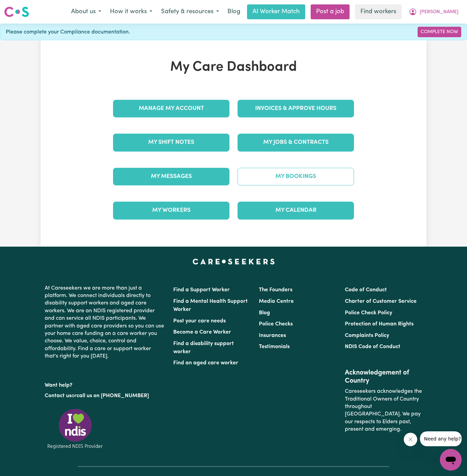
click at [308, 173] on link "My Bookings" at bounding box center [295, 177] width 116 height 18
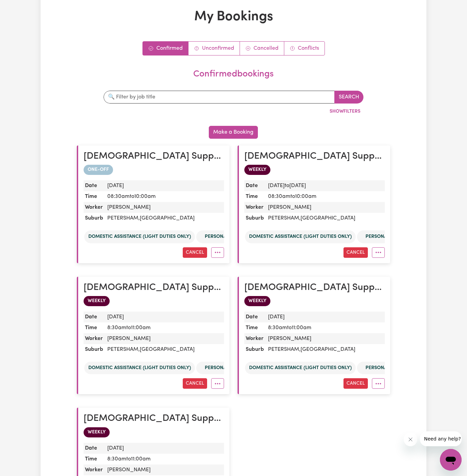
scroll to position [57, 0]
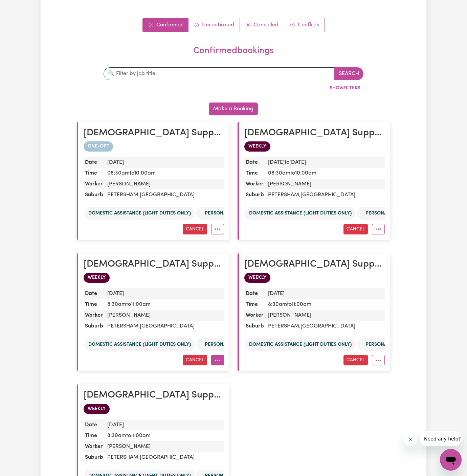
click at [221, 360] on button "More options" at bounding box center [217, 360] width 13 height 10
click at [248, 374] on link "Amend" at bounding box center [241, 376] width 61 height 14
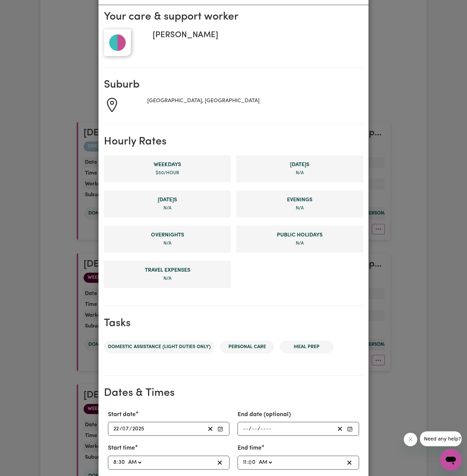
scroll to position [79, 0]
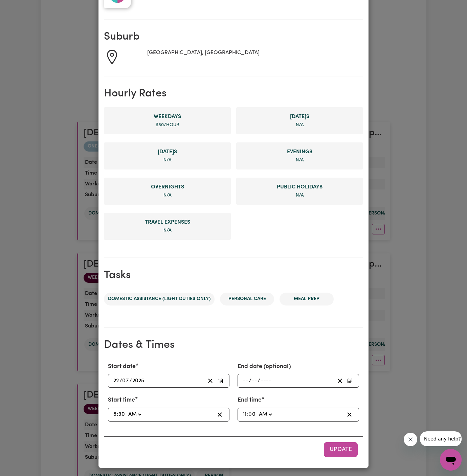
click at [245, 411] on input "11" at bounding box center [244, 414] width 4 height 9
type input "01:00"
type input "1"
type input "10:00"
type input "10"
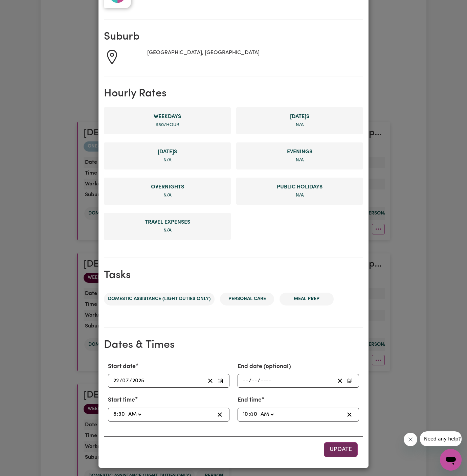
click at [339, 451] on button "Update" at bounding box center [341, 449] width 34 height 15
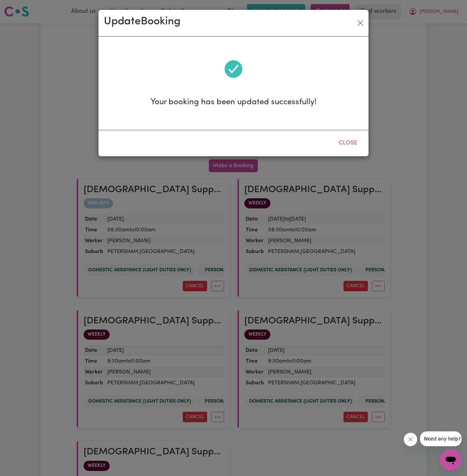
scroll to position [0, 0]
click at [350, 141] on button "Close" at bounding box center [348, 143] width 30 height 15
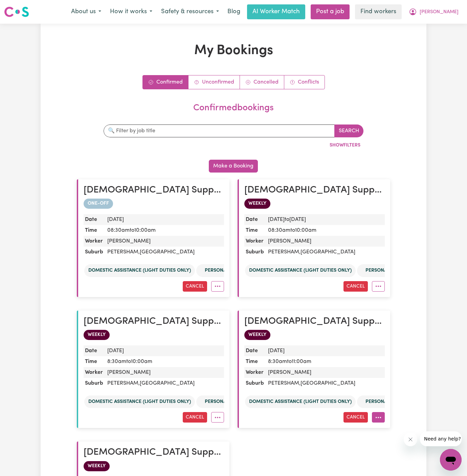
click at [377, 419] on button "More options" at bounding box center [378, 417] width 13 height 10
click at [403, 427] on link "Amend" at bounding box center [402, 433] width 61 height 14
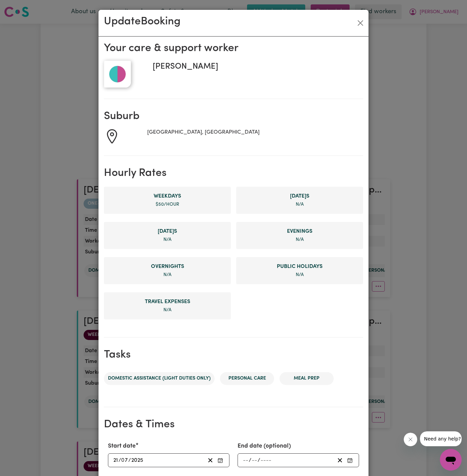
scroll to position [79, 0]
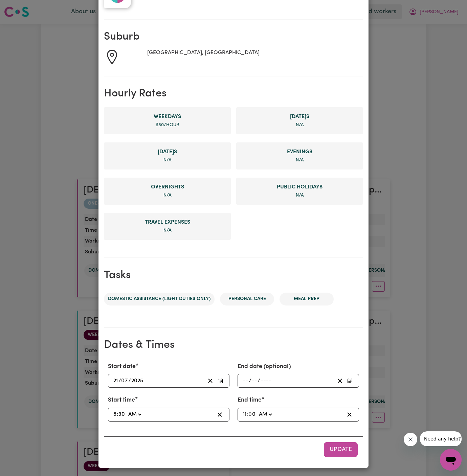
click at [244, 413] on input "11" at bounding box center [244, 414] width 4 height 9
type input "01:00"
type input "1"
type input "10:00"
type input "10"
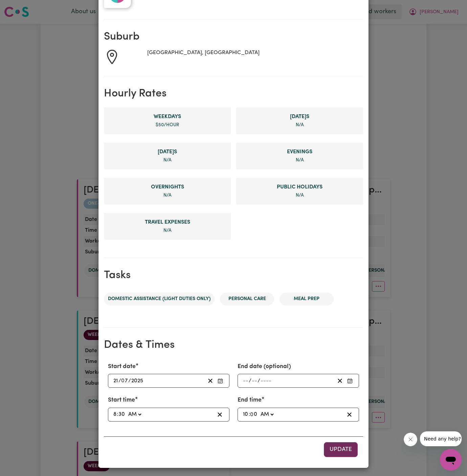
click at [331, 446] on span "Update" at bounding box center [340, 449] width 22 height 6
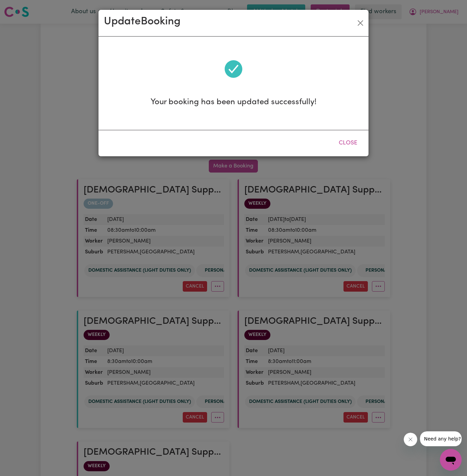
scroll to position [0, 0]
click at [355, 139] on button "Close" at bounding box center [348, 143] width 30 height 15
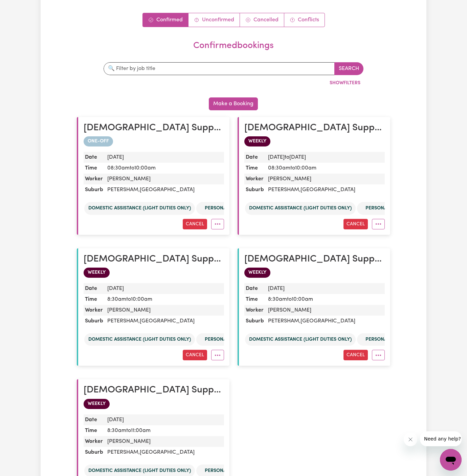
scroll to position [92, 0]
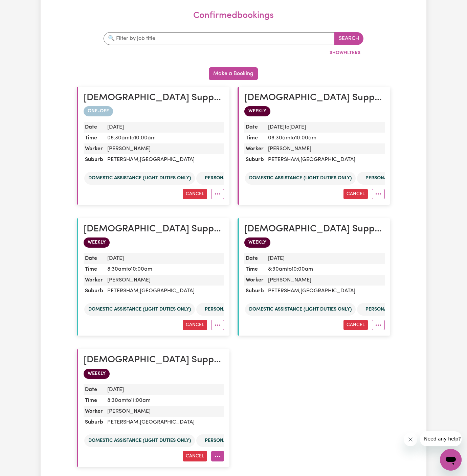
click at [218, 454] on button "More options" at bounding box center [217, 456] width 13 height 10
click at [248, 424] on link "Amend" at bounding box center [241, 427] width 61 height 14
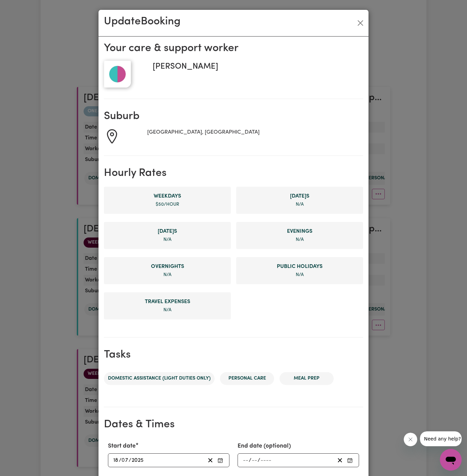
scroll to position [79, 0]
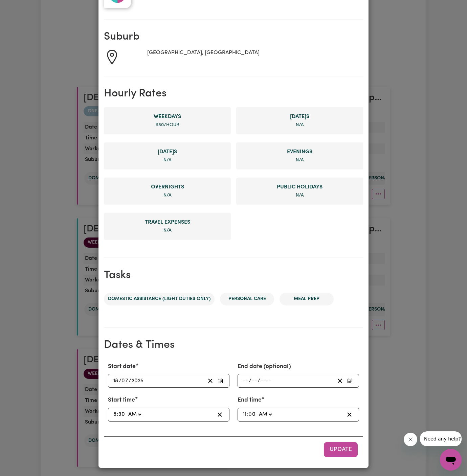
click at [247, 413] on span ":" at bounding box center [247, 414] width 1 height 6
click at [244, 413] on input "11" at bounding box center [244, 414] width 4 height 9
type input "01:00"
type input "1"
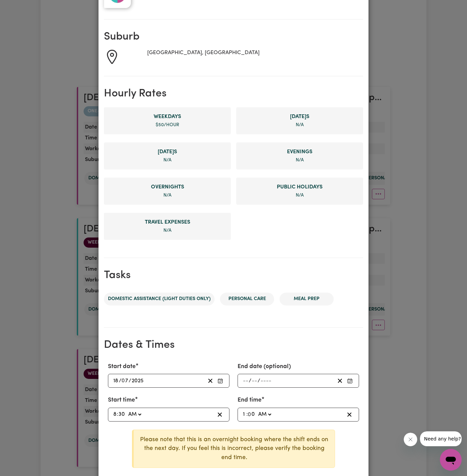
type input "10:00"
type input "10"
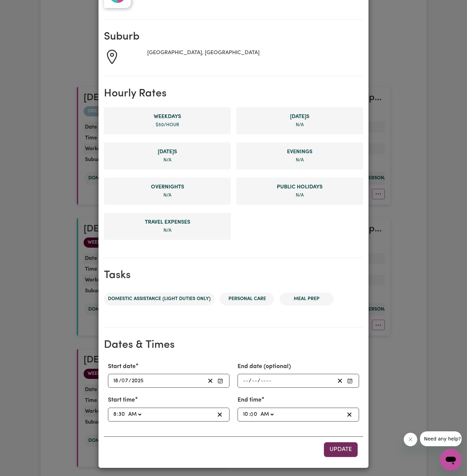
click at [329, 446] on button "Update" at bounding box center [341, 449] width 34 height 15
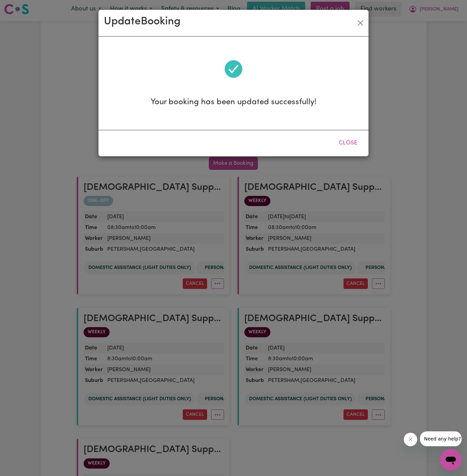
scroll to position [0, 0]
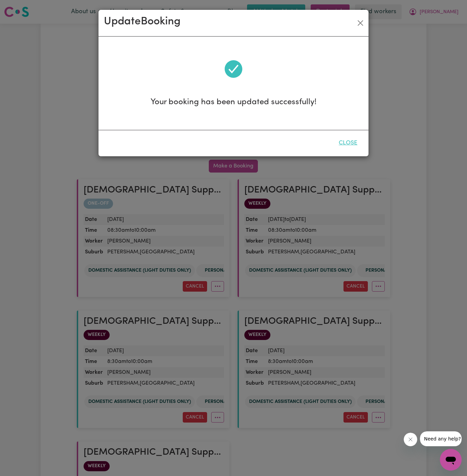
click at [344, 142] on button "Close" at bounding box center [348, 143] width 30 height 15
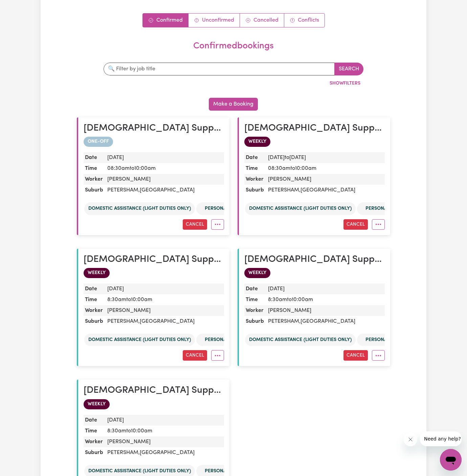
scroll to position [61, 0]
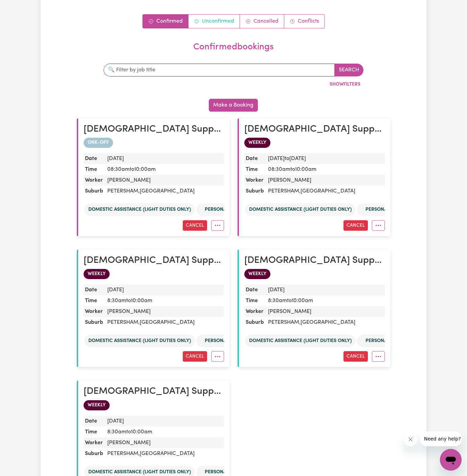
click at [222, 15] on link "Unconfirmed" at bounding box center [213, 22] width 51 height 14
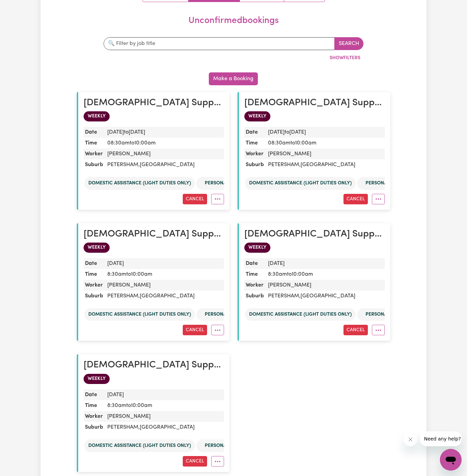
scroll to position [371, 0]
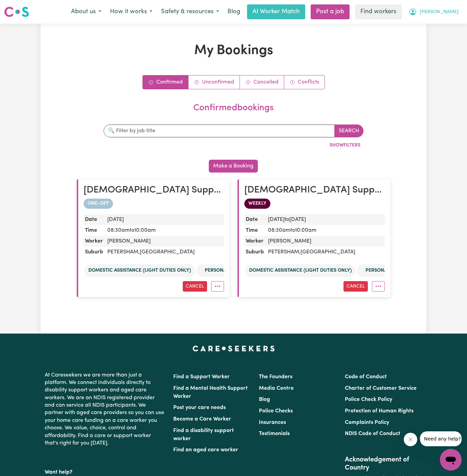
click at [450, 9] on span "[PERSON_NAME]" at bounding box center [438, 11] width 39 height 7
click at [437, 28] on link "My Dashboard" at bounding box center [435, 26] width 53 height 13
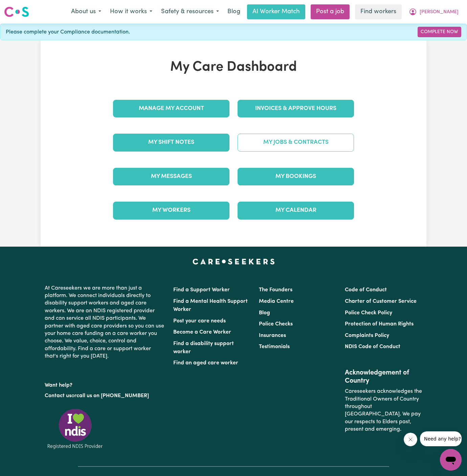
click at [298, 143] on link "My Jobs & Contracts" at bounding box center [295, 143] width 116 height 18
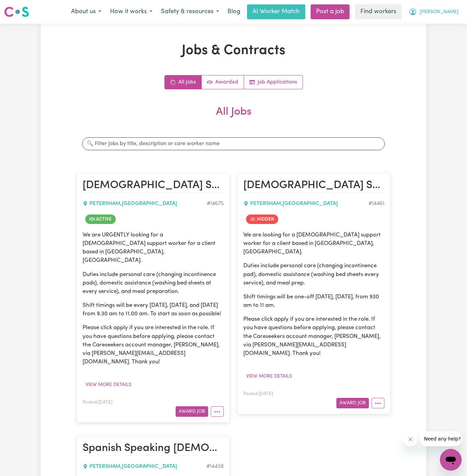
click at [452, 7] on button "[PERSON_NAME]" at bounding box center [433, 12] width 58 height 14
click at [446, 38] on link "Logout" at bounding box center [435, 38] width 53 height 13
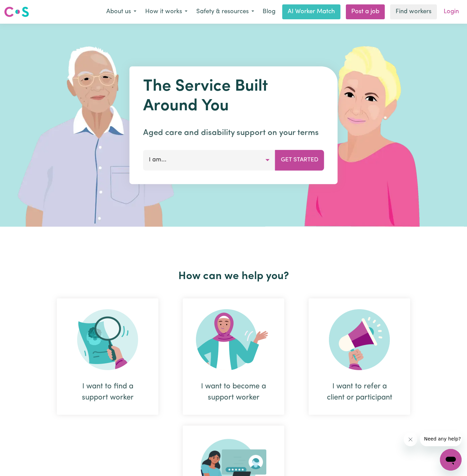
click at [453, 16] on link "Login" at bounding box center [450, 11] width 23 height 15
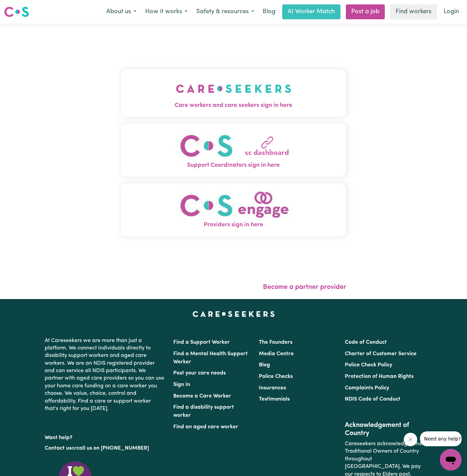
click at [283, 86] on button "Care workers and care seekers sign in here" at bounding box center [233, 92] width 225 height 47
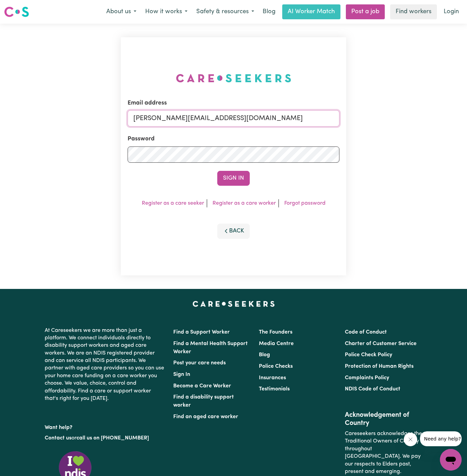
click at [280, 120] on input "dyan@careseekers.com.au" at bounding box center [233, 118] width 212 height 16
click at [262, 117] on input "dyan@careseekers.com.au" at bounding box center [233, 118] width 212 height 16
drag, startPoint x: 169, startPoint y: 117, endPoint x: 381, endPoint y: 115, distance: 212.0
click at [381, 115] on div "Email address superuser~GrahamWhiteKNC@careseekers.com.au Password Sign In Regi…" at bounding box center [233, 156] width 467 height 265
type input "superuser~janmasembe@yahoo.com"
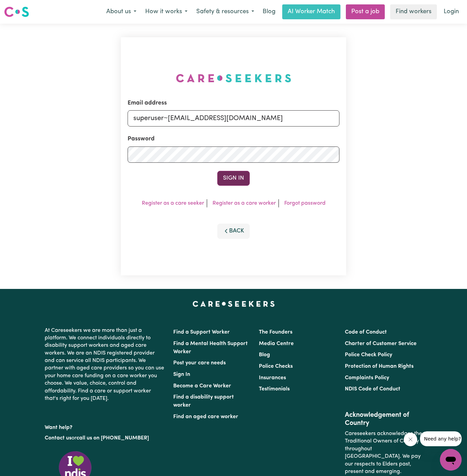
click at [232, 182] on button "Sign In" at bounding box center [233, 178] width 32 height 15
